Goal: Task Accomplishment & Management: Complete application form

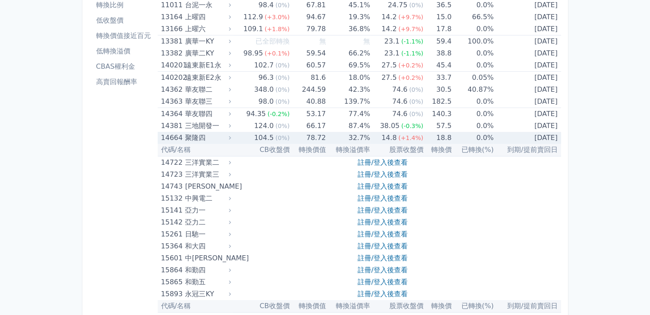
scroll to position [2095, 0]
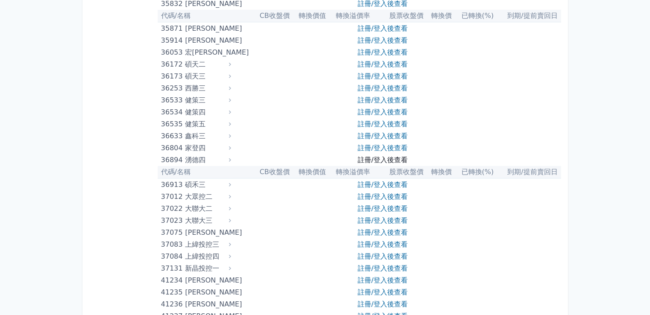
click at [369, 159] on link "註冊/登入後查看" at bounding box center [382, 160] width 50 height 8
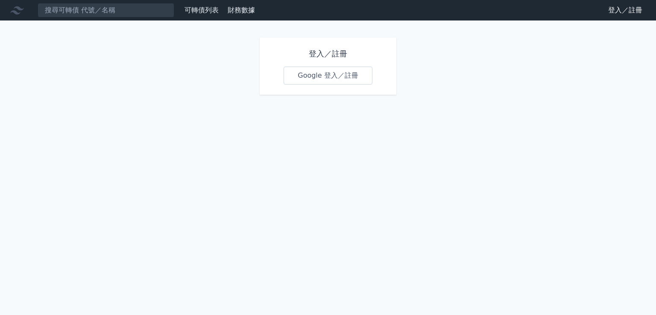
click at [315, 73] on link "Google 登入／註冊" at bounding box center [328, 76] width 89 height 18
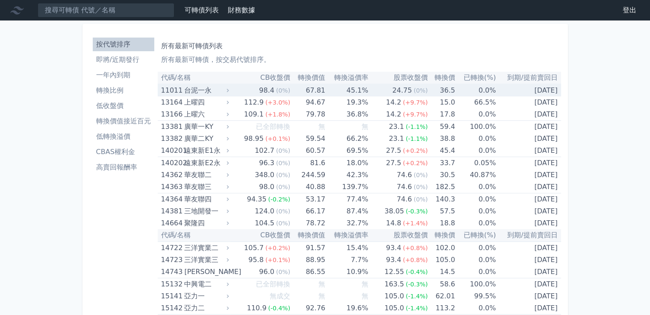
scroll to position [2109, 0]
